Goal: Task Accomplishment & Management: Complete application form

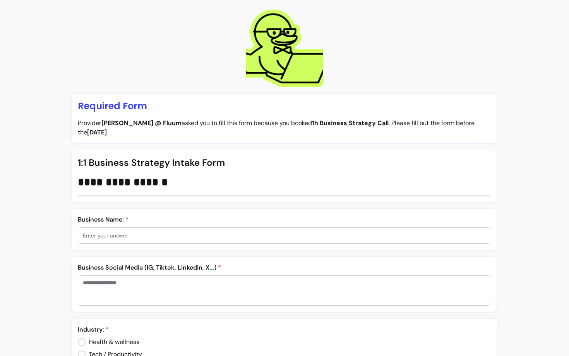
click at [173, 225] on div "Business Name: *" at bounding box center [285, 229] width 414 height 29
click at [163, 235] on input "text" at bounding box center [285, 235] width 404 height 8
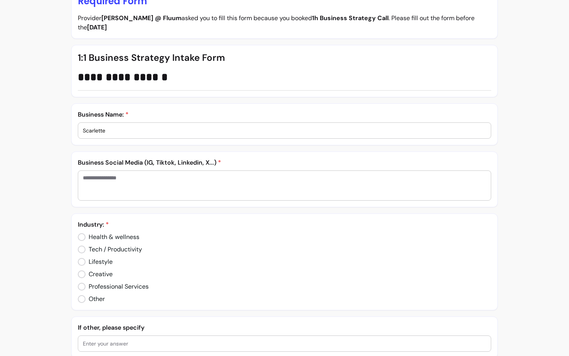
scroll to position [122, 0]
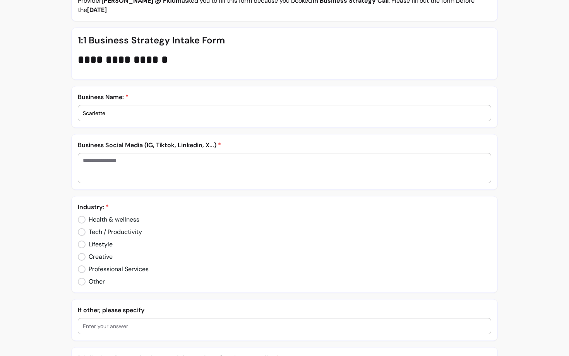
type input "Scarlette"
click at [109, 159] on textarea "Enter your answer" at bounding box center [285, 167] width 404 height 23
type textarea "**********"
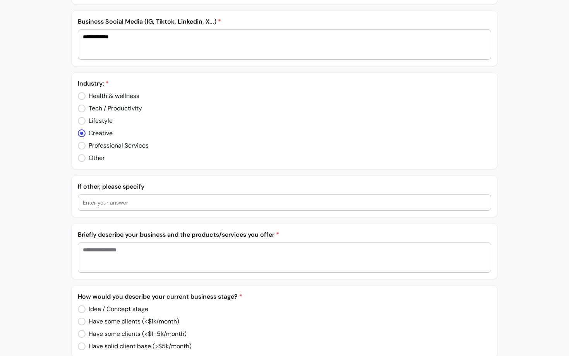
click at [114, 250] on textarea "Enter your answer" at bounding box center [285, 257] width 404 height 23
click at [114, 252] on textarea "Enter your answer" at bounding box center [285, 257] width 404 height 23
paste textarea "**********"
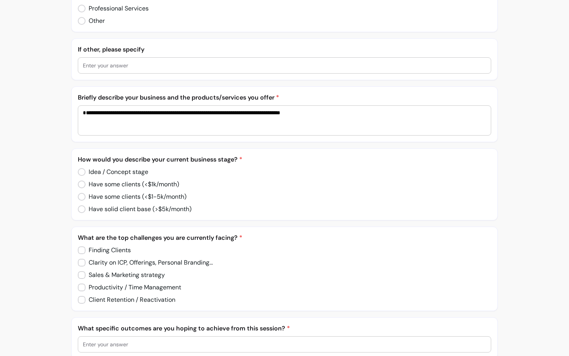
scroll to position [383, 0]
type textarea "**********"
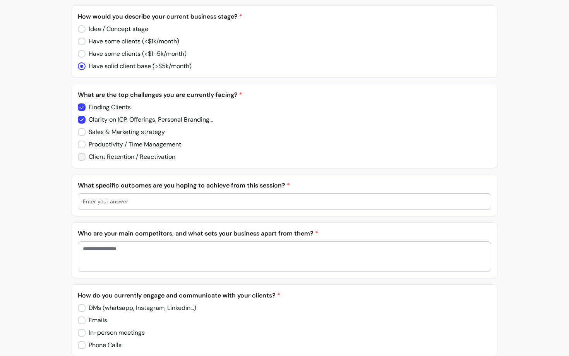
scroll to position [535, 0]
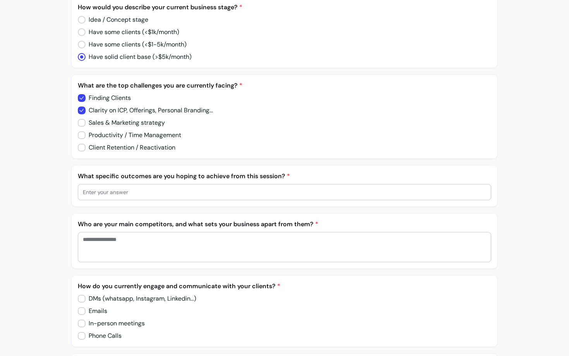
click at [115, 196] on div at bounding box center [285, 191] width 404 height 15
type input "get clarity on refinfing my packages"
click at [128, 246] on textarea "Enter your answer" at bounding box center [285, 246] width 404 height 23
click at [142, 239] on textarea "**********" at bounding box center [285, 246] width 404 height 23
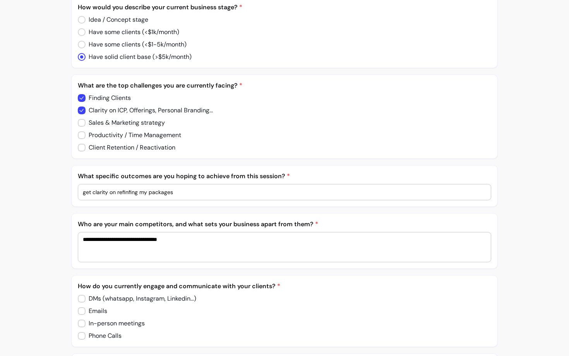
scroll to position [576, 0]
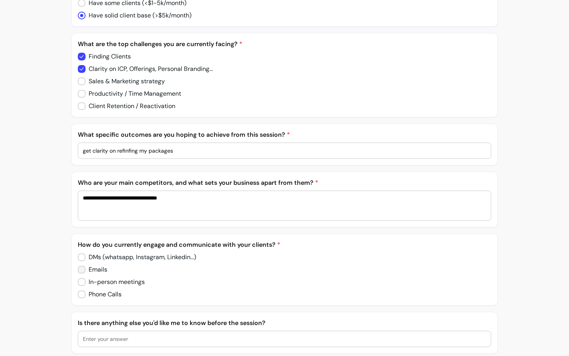
type textarea "**********"
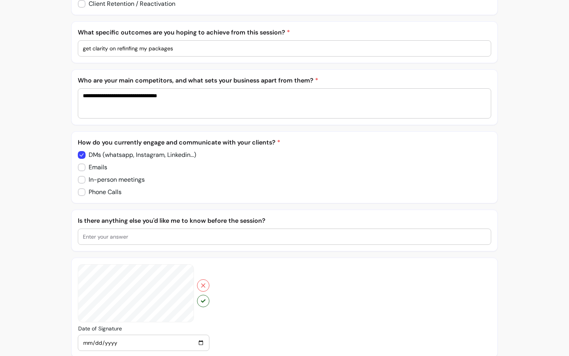
scroll to position [682, 0]
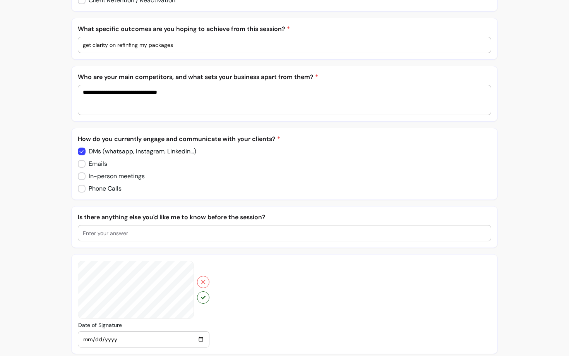
click at [163, 229] on input "text" at bounding box center [285, 233] width 404 height 8
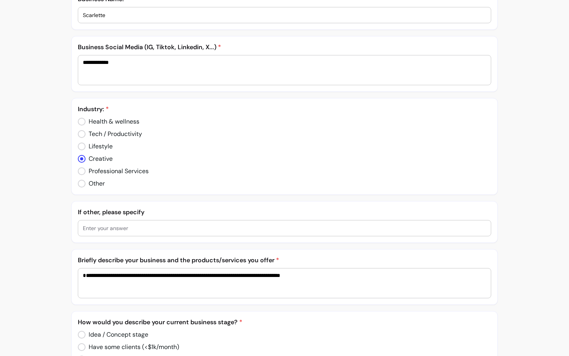
scroll to position [248, 0]
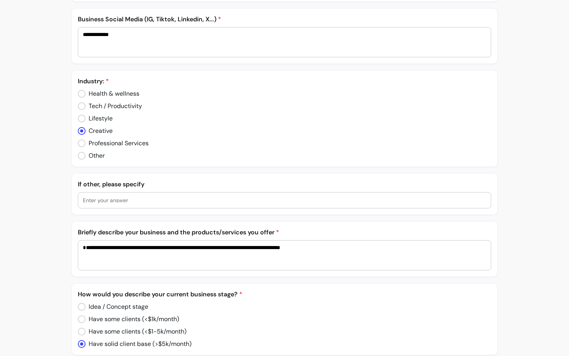
type input "no"
click at [131, 192] on div "If other, please specify" at bounding box center [285, 194] width 414 height 29
click at [131, 192] on div at bounding box center [285, 200] width 414 height 16
click at [128, 195] on div at bounding box center [285, 199] width 404 height 15
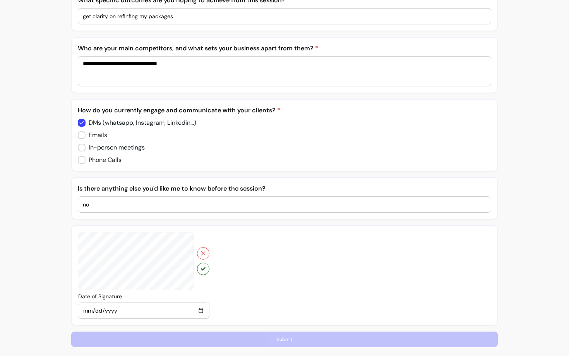
type input "no"
click at [205, 270] on button "button" at bounding box center [203, 268] width 12 height 12
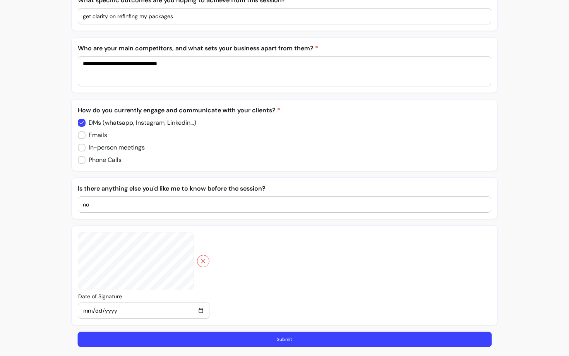
click at [226, 334] on button "Submit" at bounding box center [284, 338] width 414 height 15
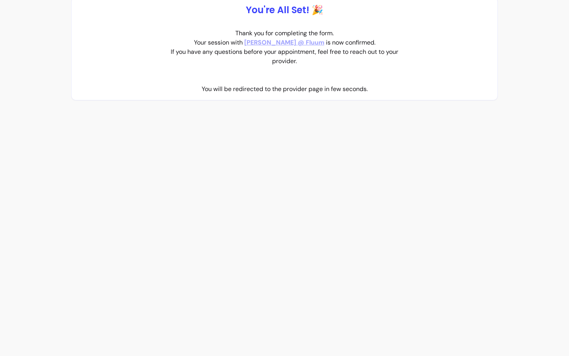
scroll to position [0, 0]
